Goal: Task Accomplishment & Management: Manage account settings

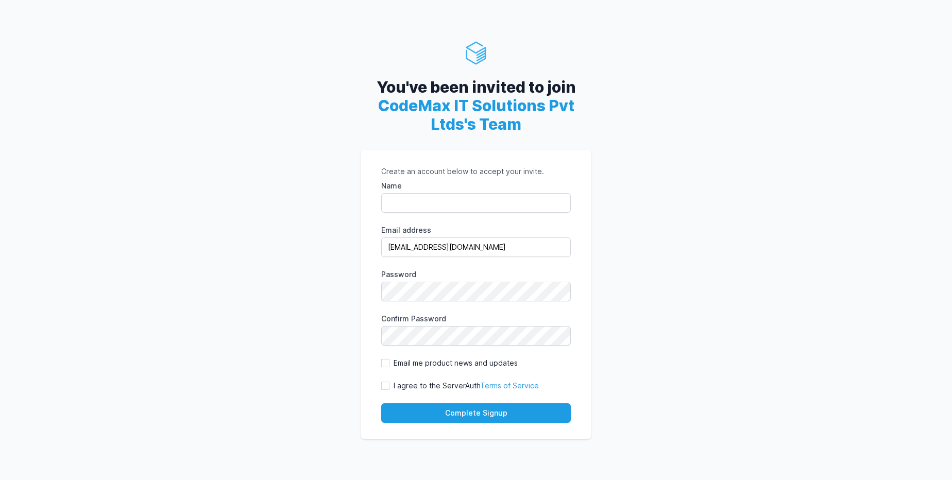
click at [425, 209] on input "Name" at bounding box center [476, 203] width 190 height 20
type input "[PERSON_NAME]"
click at [389, 388] on div "I agree to the ServerAuth Terms of Service" at bounding box center [460, 386] width 158 height 10
click at [383, 385] on input "I agree to the ServerAuth Terms of Service" at bounding box center [385, 386] width 8 height 8
checkbox input "true"
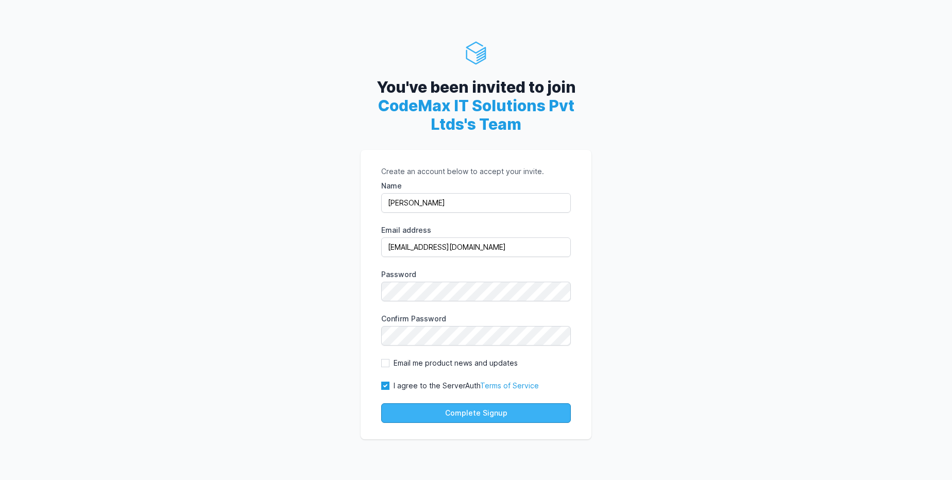
click at [425, 412] on button "Complete Signup" at bounding box center [476, 413] width 190 height 20
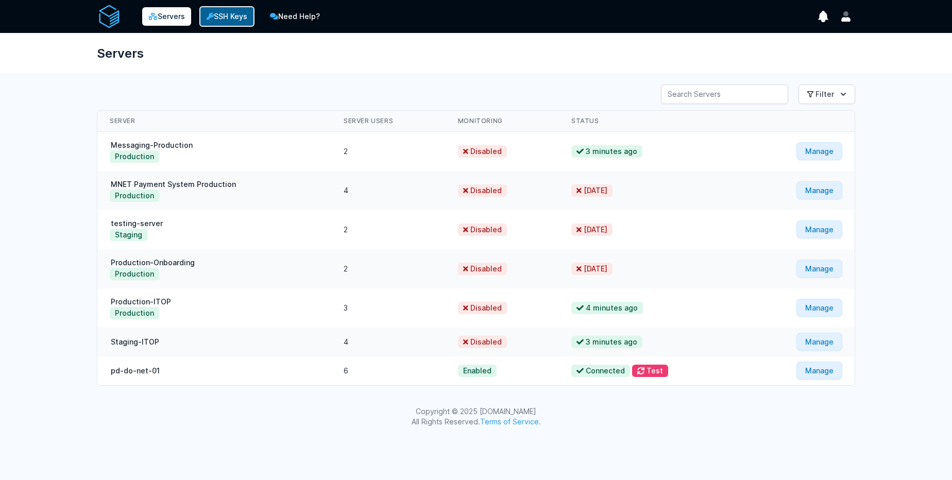
click at [231, 13] on link "SSH Keys" at bounding box center [226, 16] width 55 height 21
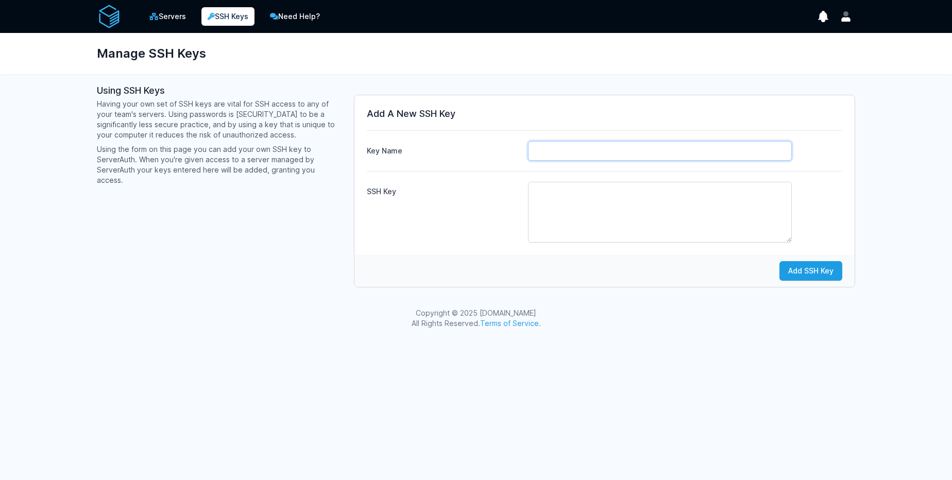
click at [572, 149] on input "Key Name" at bounding box center [660, 151] width 264 height 20
type input "[PERSON_NAME]"
click at [578, 192] on textarea "SSH Key" at bounding box center [660, 212] width 264 height 61
paste textarea "ssh-rsa AAAAB3NzaC1yc2EAAAADAQABAAABgQCshxtbB2jdqEWK4Ner+/7f2bOLpMitwm5oe5gg0lF…"
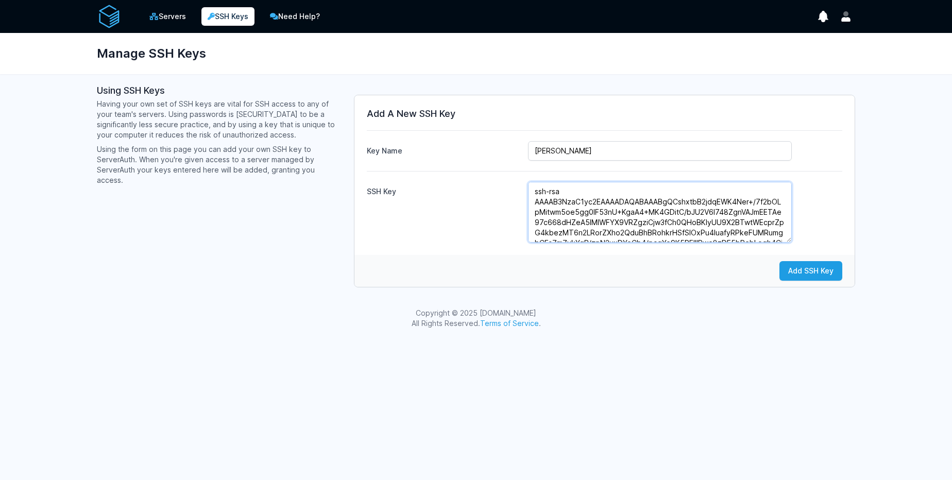
scroll to position [67, 0]
click at [583, 195] on textarea "ssh-rsa AAAAB3NzaC1yc2EAAAADAQABAAABgQCshxtbB2jdqEWK4Ner+/7f2bOLpMitwm5oe5gg0lF…" at bounding box center [660, 212] width 264 height 61
paste textarea "ssh-rsa AAAAB3NzaC1yc2EAAAADAQABAAABgQCshxtbB2jdqEWK4Ner+/7f2bOLpMitwm5oe5gg0lF…"
click at [597, 241] on textarea "ssh-rsa AAAAB3NzaC1yc2EAAAADAQABAAABgQCshxtbB2jdqEWK4Ner+/7f2bOLpMitwm5oe5gg0lF…" at bounding box center [660, 212] width 264 height 61
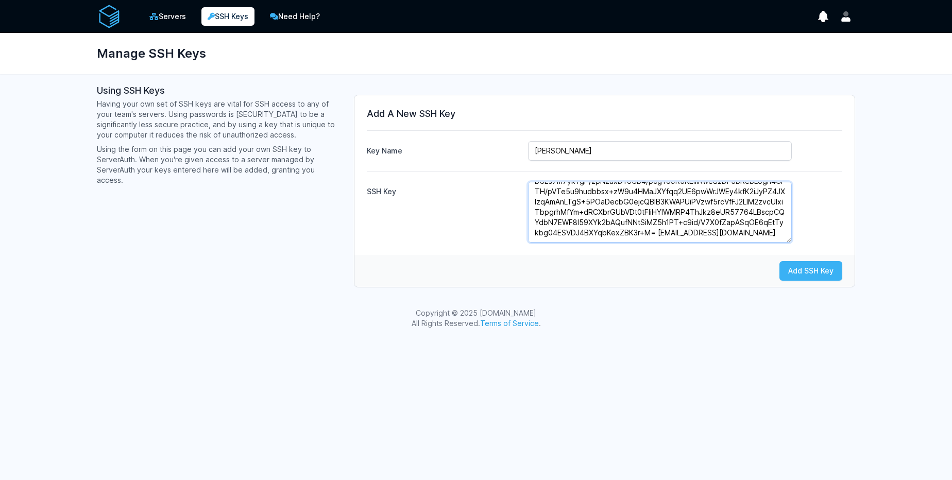
type textarea "ssh-rsa AAAAB3NzaC1yc2EAAAADAQABAAABgQCshxtbB2jdqEWK4Ner+/7f2bOLpMitwm5oe5gg0lF…"
click at [813, 265] on button "Add SSH Key" at bounding box center [810, 271] width 63 height 20
